Goal: Information Seeking & Learning: Learn about a topic

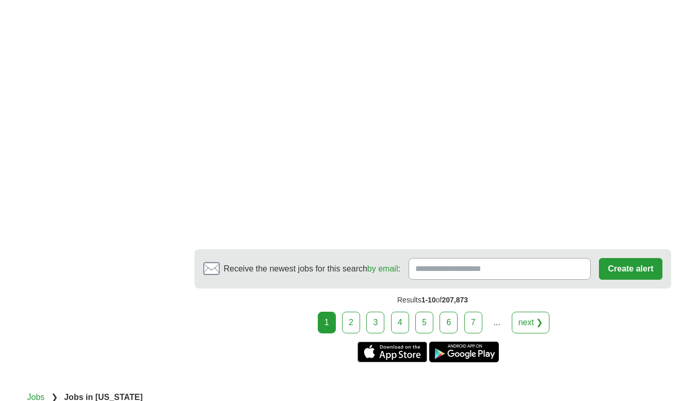
scroll to position [1960, 0]
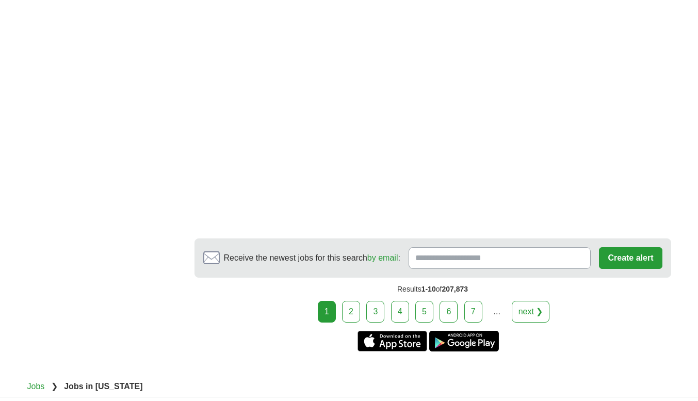
click at [355, 301] on link "2" at bounding box center [351, 312] width 18 height 22
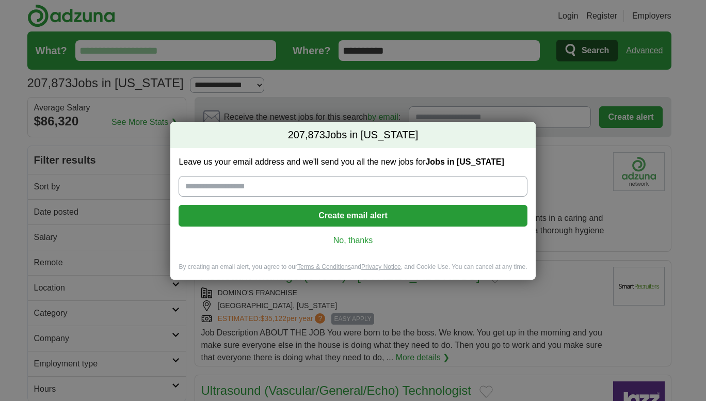
click at [365, 241] on link "No, thanks" at bounding box center [353, 240] width 332 height 11
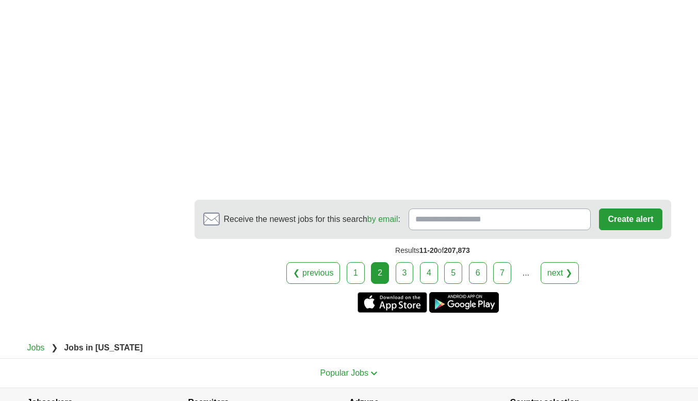
scroll to position [1934, 0]
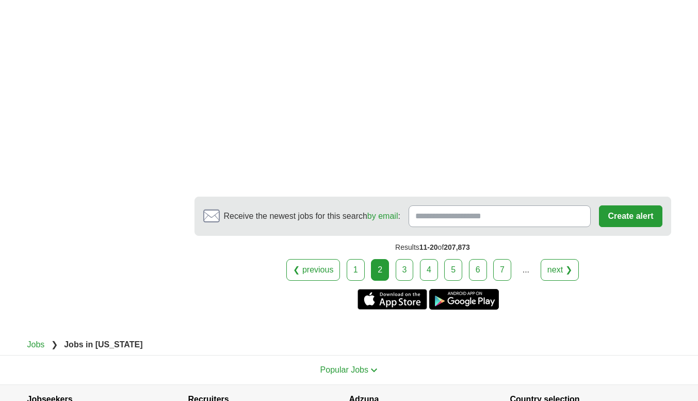
click at [409, 266] on link "3" at bounding box center [405, 270] width 18 height 22
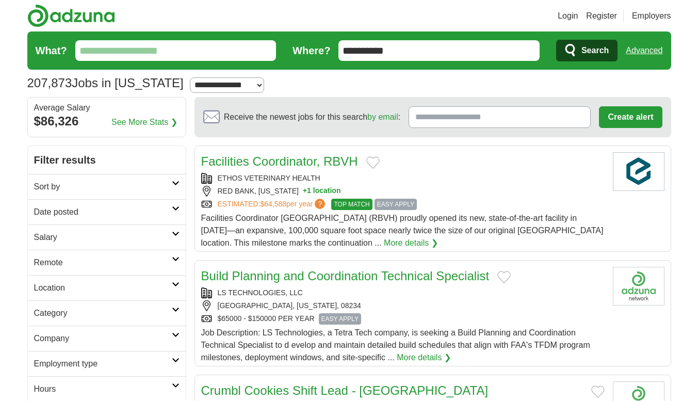
click at [176, 55] on input "What?" at bounding box center [175, 50] width 201 height 21
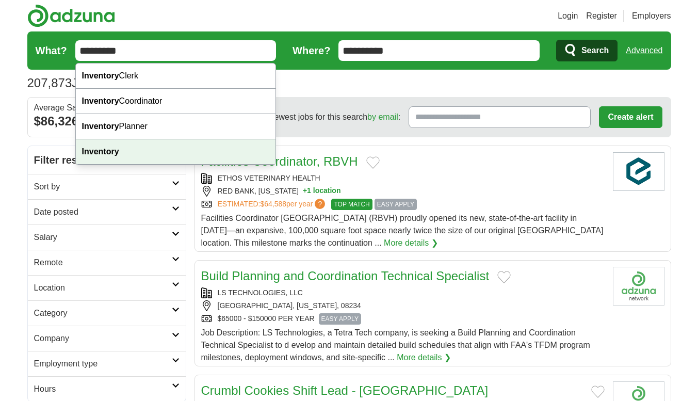
type input "*********"
click at [132, 150] on div "Inventory" at bounding box center [176, 151] width 200 height 25
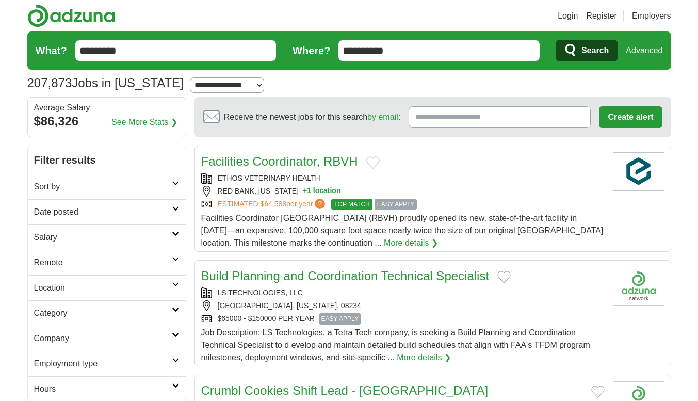
click at [583, 46] on span "Search" at bounding box center [594, 50] width 27 height 21
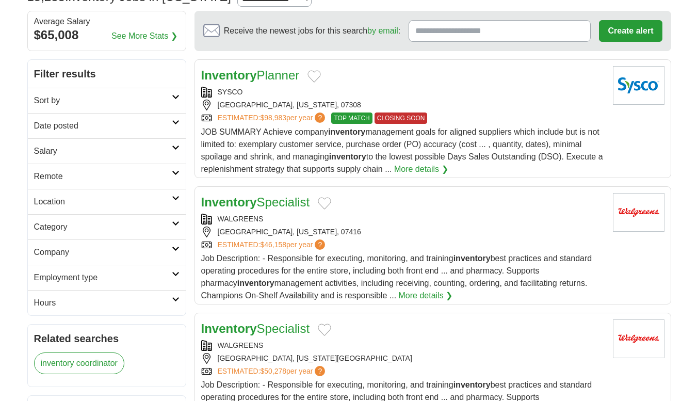
scroll to position [103, 0]
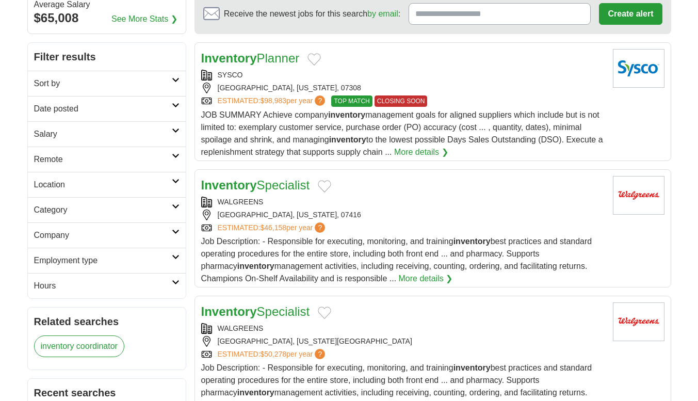
click at [267, 190] on link "Inventory Specialist" at bounding box center [255, 185] width 109 height 14
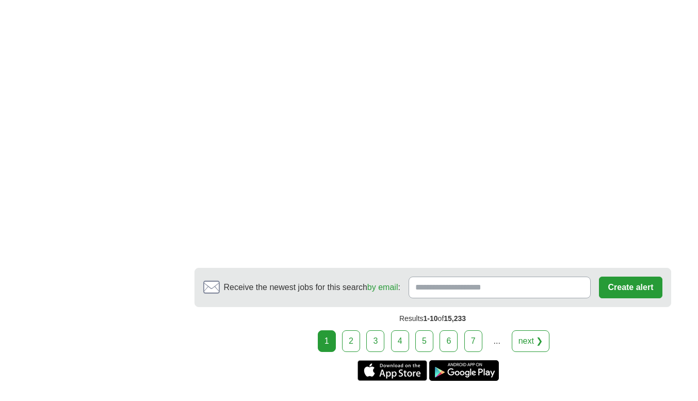
scroll to position [1960, 0]
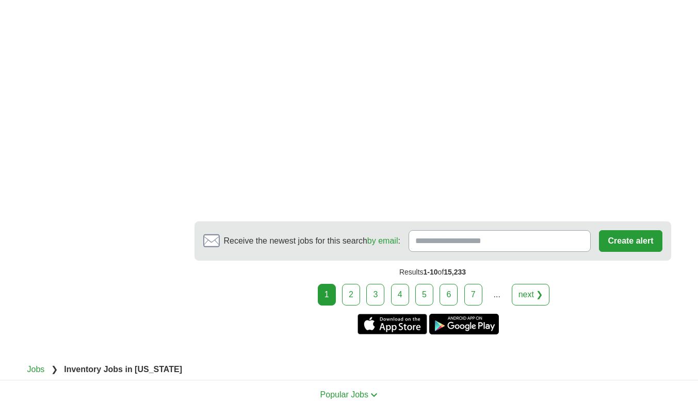
click at [401, 293] on link "4" at bounding box center [400, 295] width 18 height 22
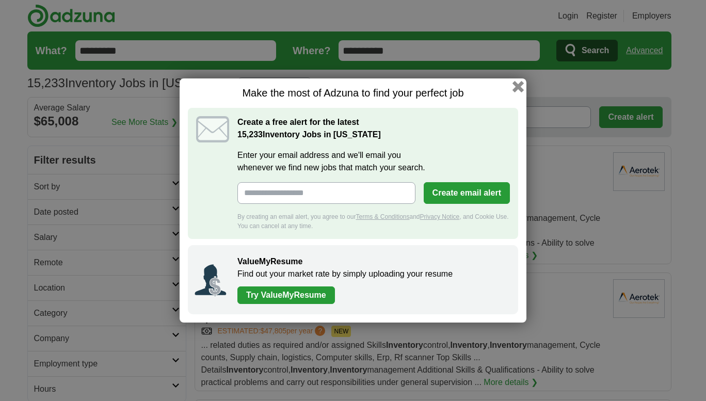
click at [520, 83] on button "button" at bounding box center [517, 86] width 11 height 11
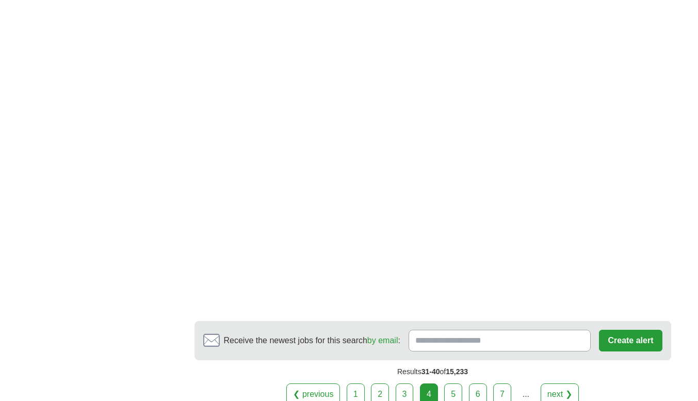
scroll to position [1805, 0]
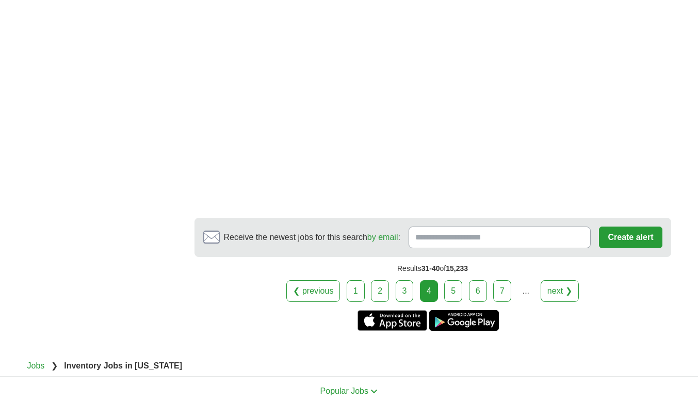
click at [496, 280] on link "7" at bounding box center [502, 291] width 18 height 22
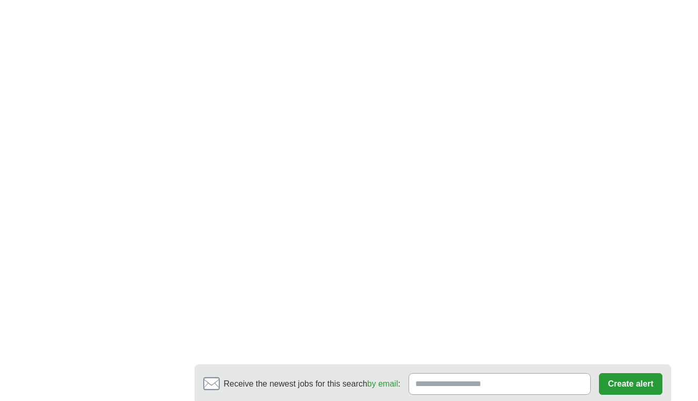
scroll to position [1908, 0]
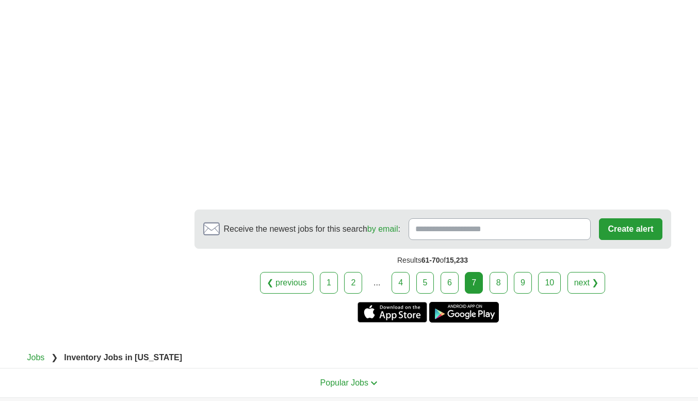
click at [519, 272] on link "9" at bounding box center [523, 283] width 18 height 22
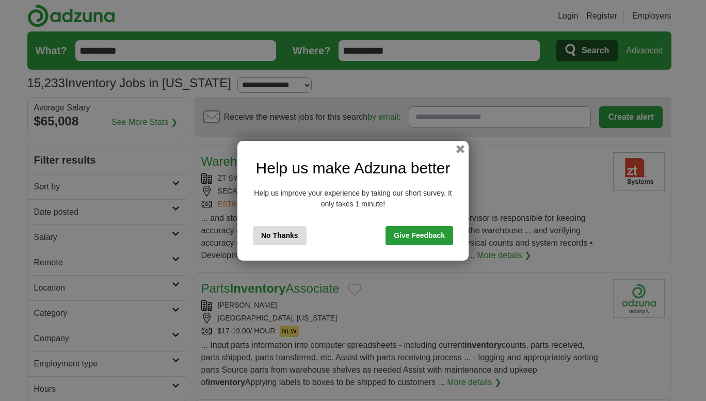
click at [281, 235] on button "No Thanks" at bounding box center [280, 235] width 54 height 19
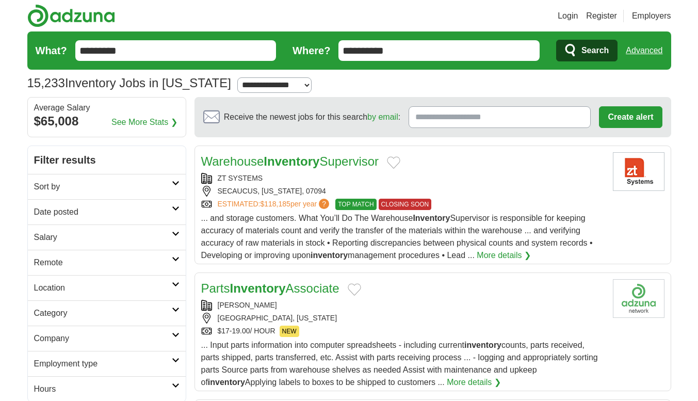
click at [340, 160] on link "Warehouse Inventory Supervisor" at bounding box center [290, 161] width 178 height 14
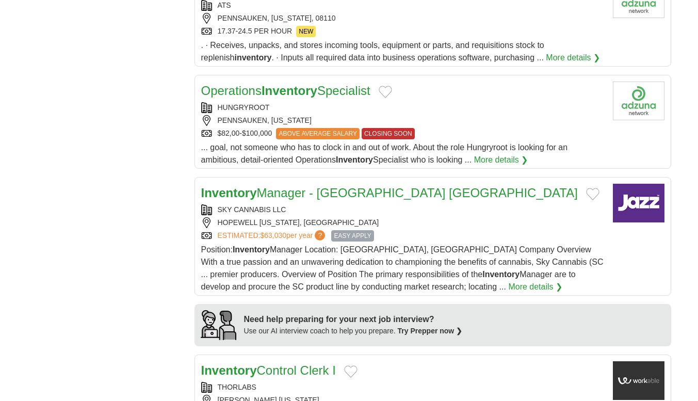
scroll to position [619, 0]
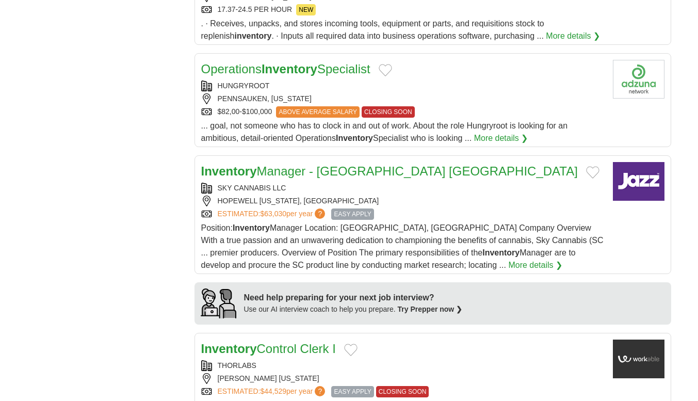
click at [339, 71] on link "Operations Inventory Specialist" at bounding box center [285, 69] width 169 height 14
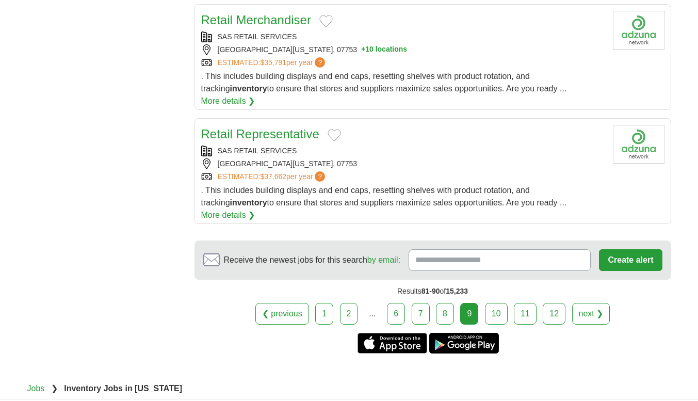
scroll to position [1282, 0]
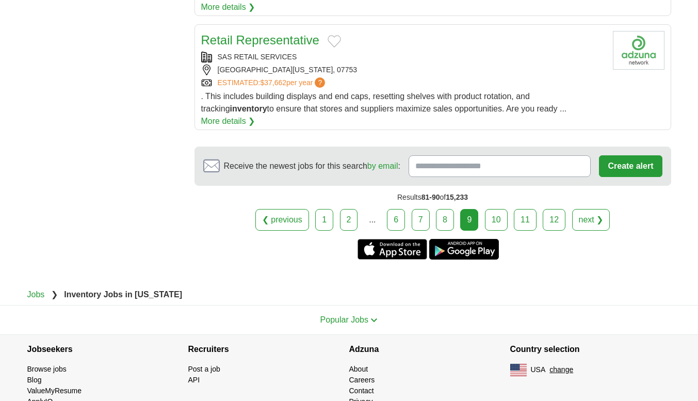
click at [351, 209] on link "2" at bounding box center [349, 220] width 18 height 22
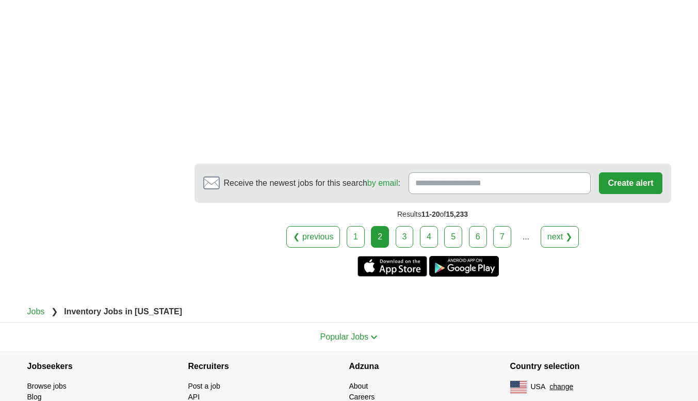
scroll to position [1908, 0]
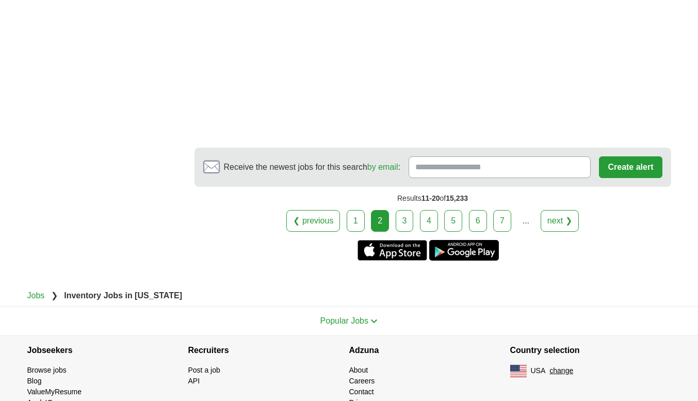
click at [407, 210] on link "3" at bounding box center [405, 221] width 18 height 22
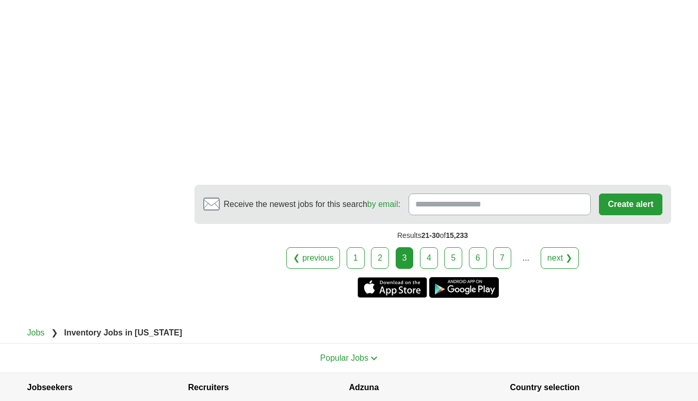
scroll to position [1908, 0]
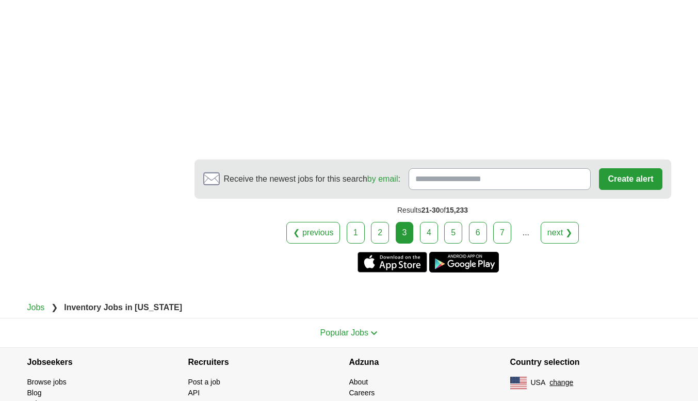
click at [425, 232] on link "4" at bounding box center [429, 233] width 18 height 22
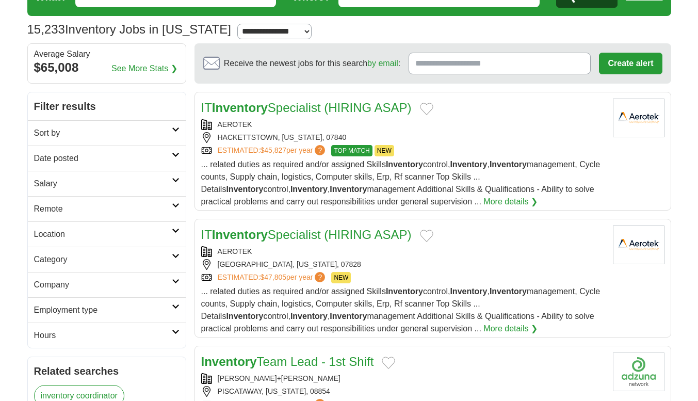
scroll to position [52, 0]
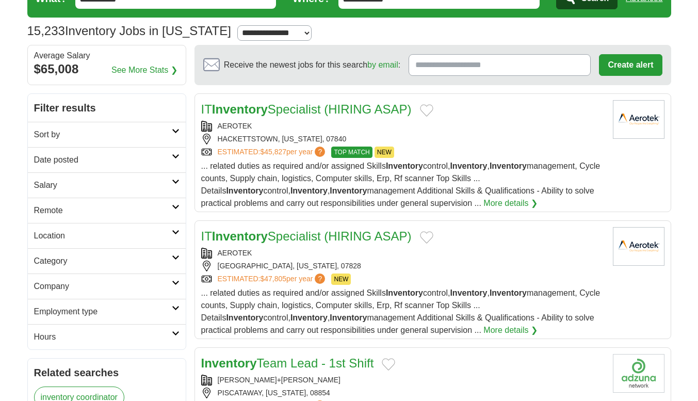
click at [176, 175] on link "Salary" at bounding box center [107, 184] width 158 height 25
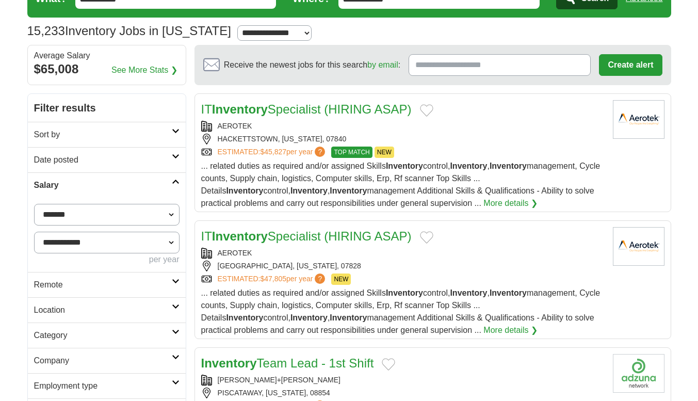
click at [171, 208] on select "**********" at bounding box center [106, 215] width 145 height 22
select select "*****"
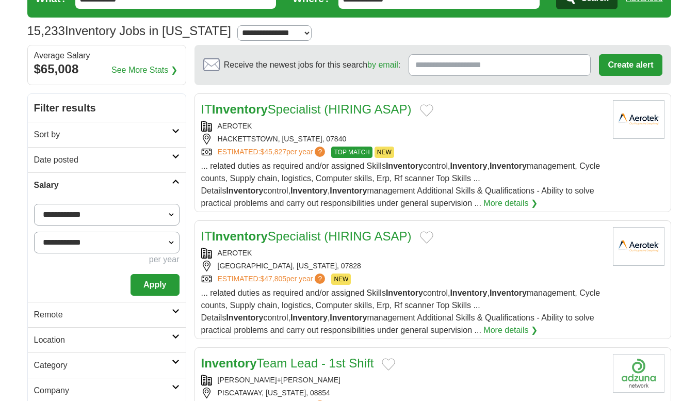
click at [160, 285] on button "Apply" at bounding box center [154, 285] width 48 height 22
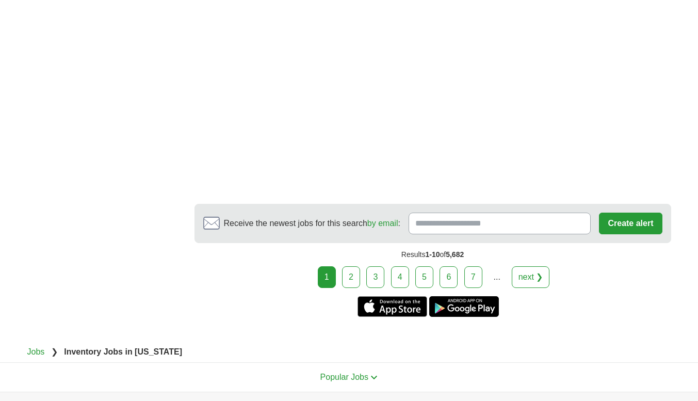
scroll to position [1960, 0]
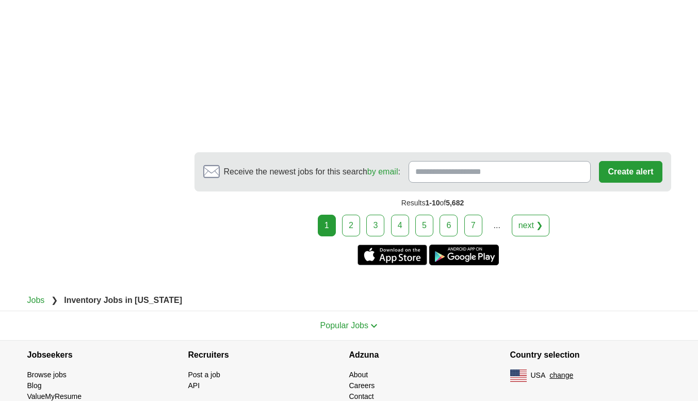
click at [353, 215] on link "2" at bounding box center [351, 226] width 18 height 22
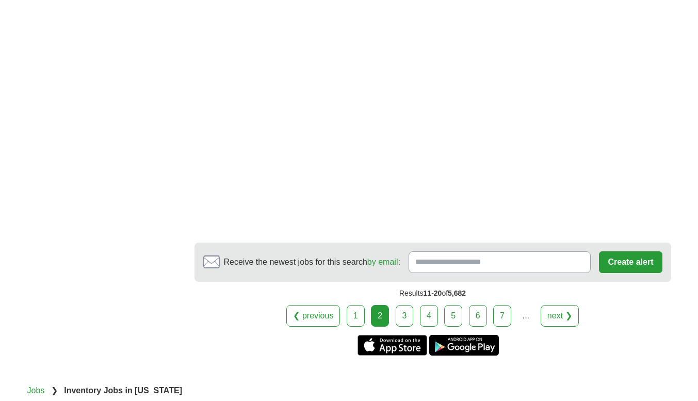
scroll to position [1754, 0]
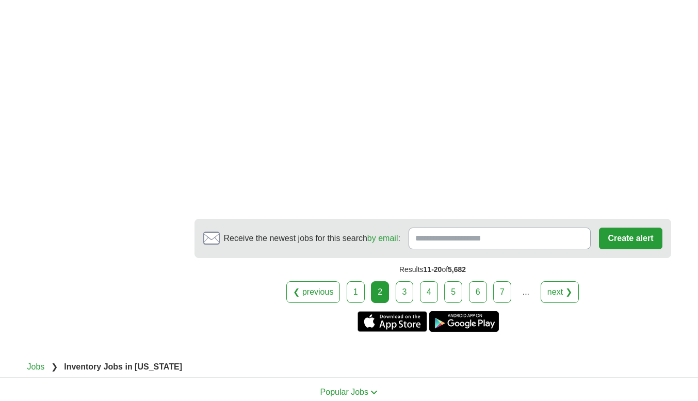
click at [407, 292] on link "3" at bounding box center [405, 292] width 18 height 22
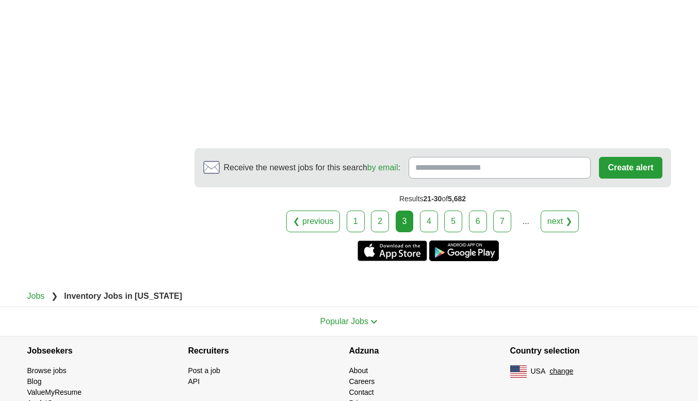
scroll to position [1960, 0]
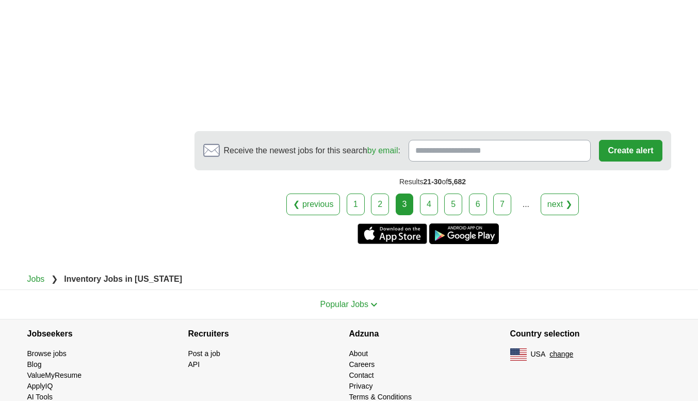
click at [433, 193] on link "4" at bounding box center [429, 204] width 18 height 22
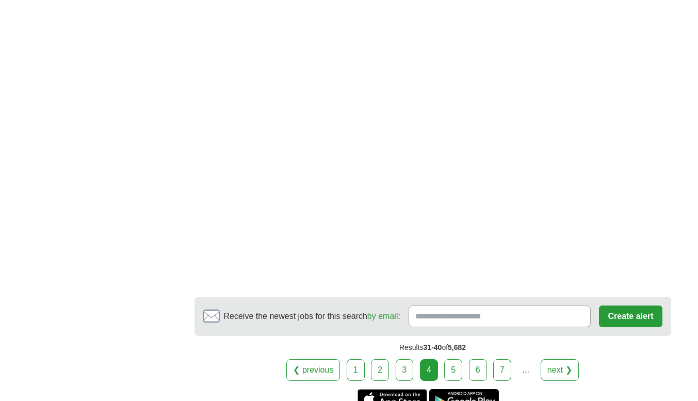
scroll to position [1805, 0]
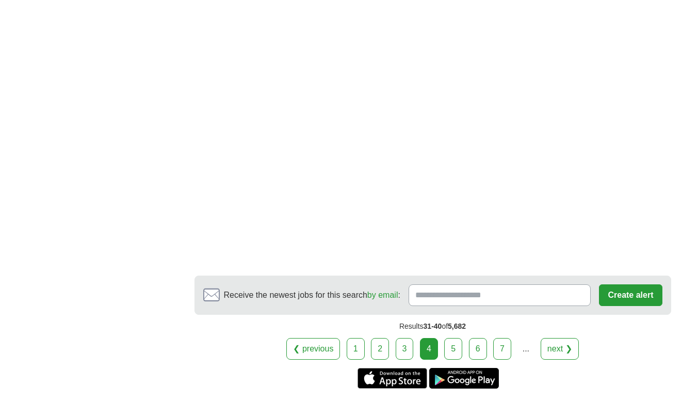
click at [456, 338] on link "5" at bounding box center [453, 349] width 18 height 22
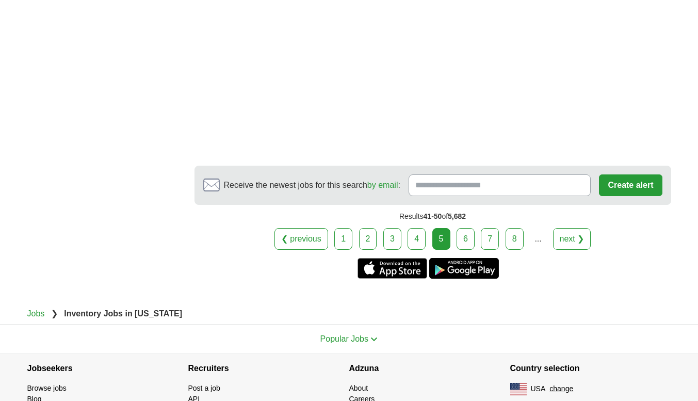
scroll to position [1845, 0]
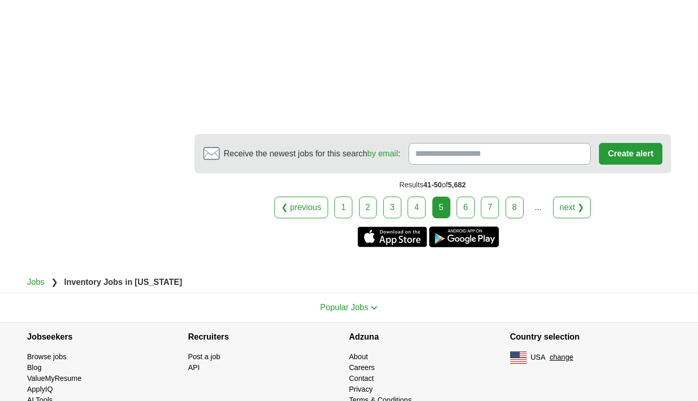
click at [470, 197] on link "6" at bounding box center [465, 208] width 18 height 22
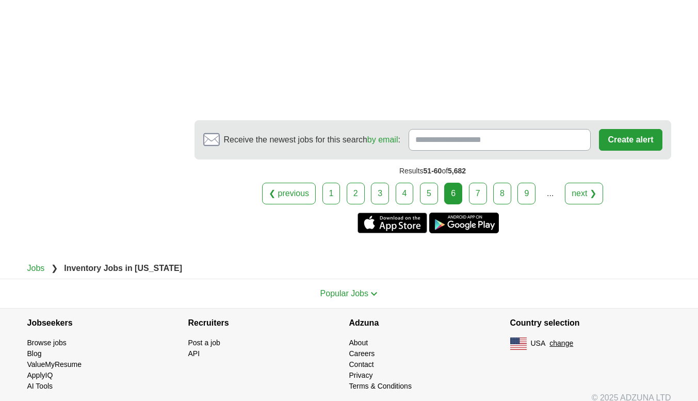
scroll to position [1702, 0]
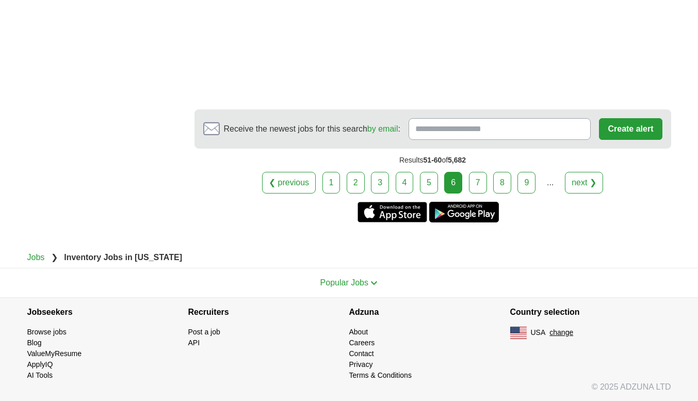
click at [478, 183] on link "7" at bounding box center [478, 183] width 18 height 22
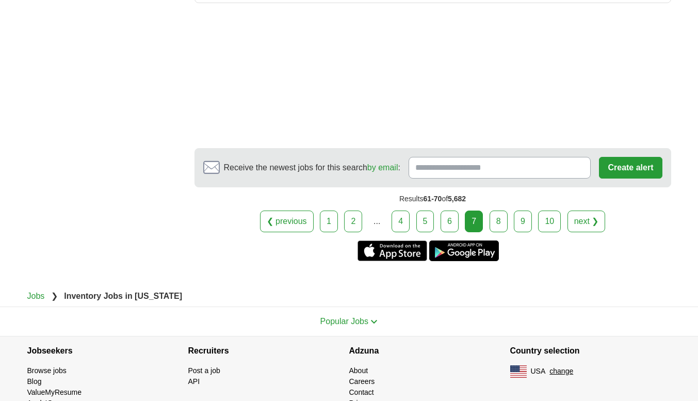
scroll to position [1459, 0]
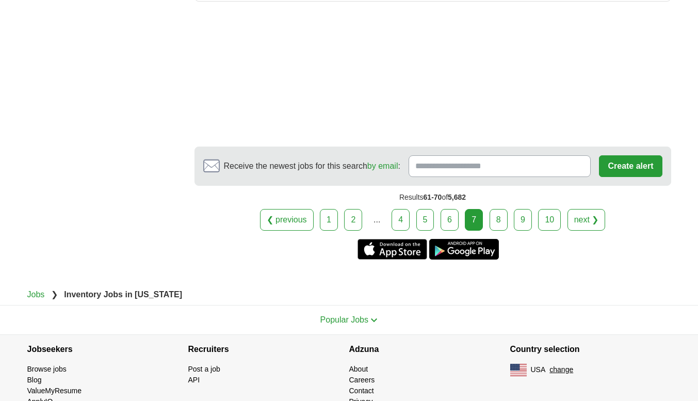
click at [495, 209] on link "8" at bounding box center [498, 220] width 18 height 22
